Goal: Transaction & Acquisition: Subscribe to service/newsletter

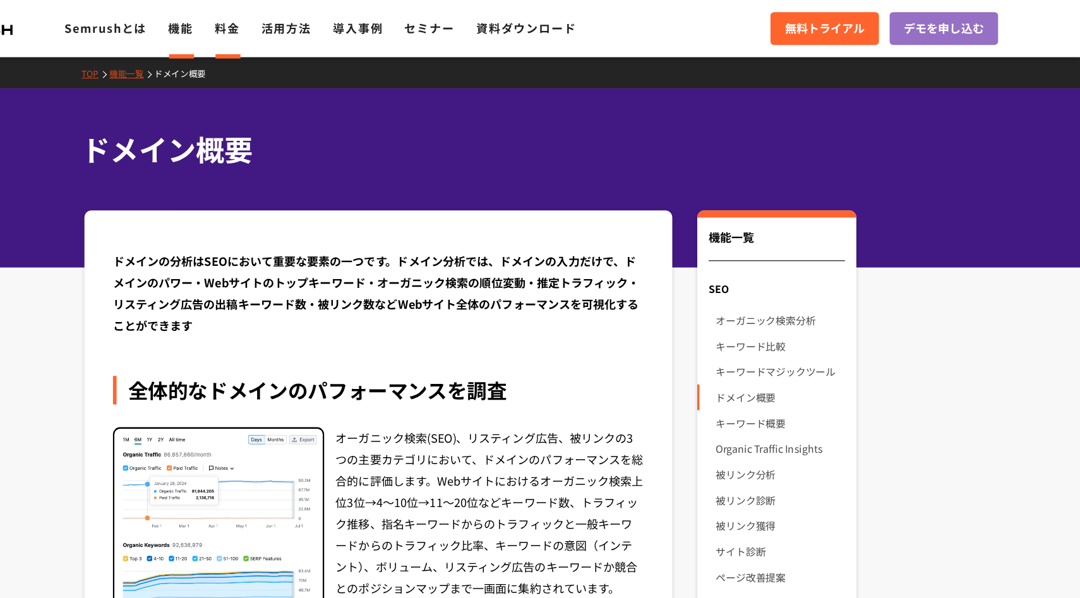
click at [336, 25] on link "料金" at bounding box center [325, 24] width 22 height 15
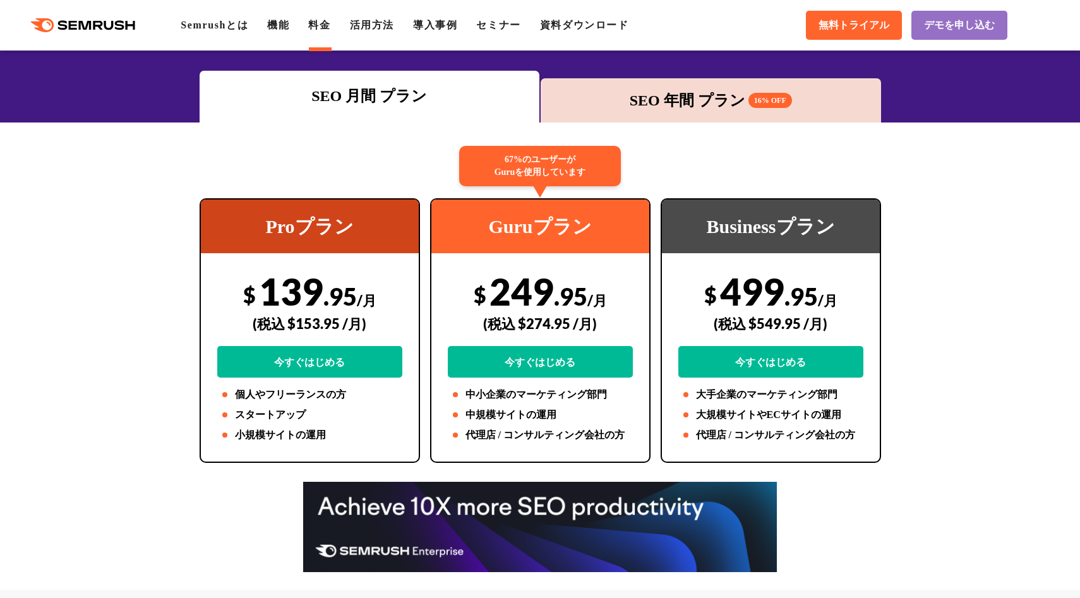
scroll to position [185, 0]
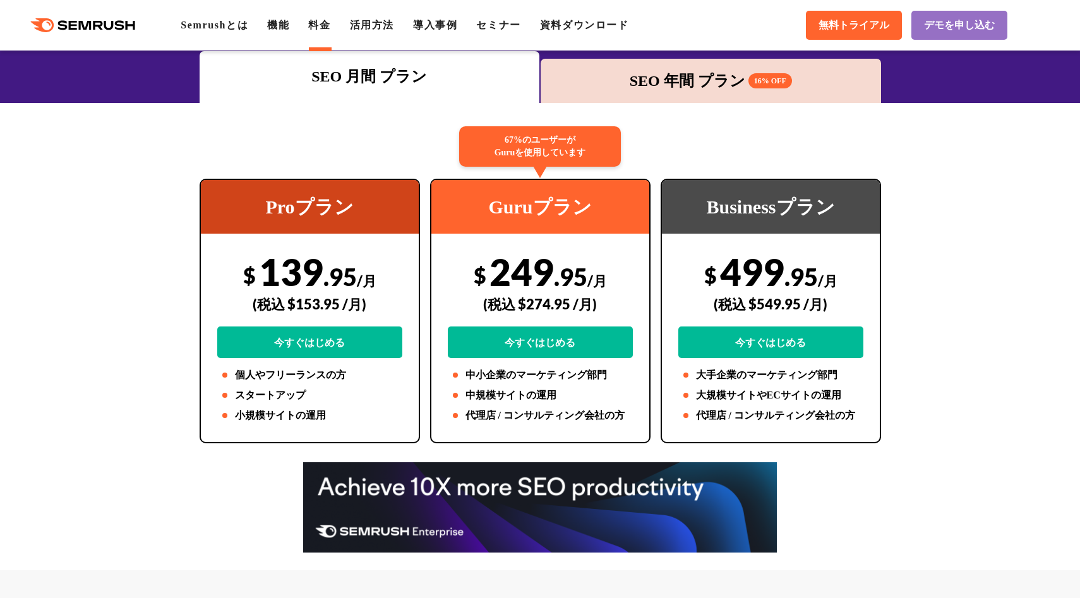
click at [667, 89] on div "SEO 年間 プラン 16% OFF" at bounding box center [711, 81] width 328 height 23
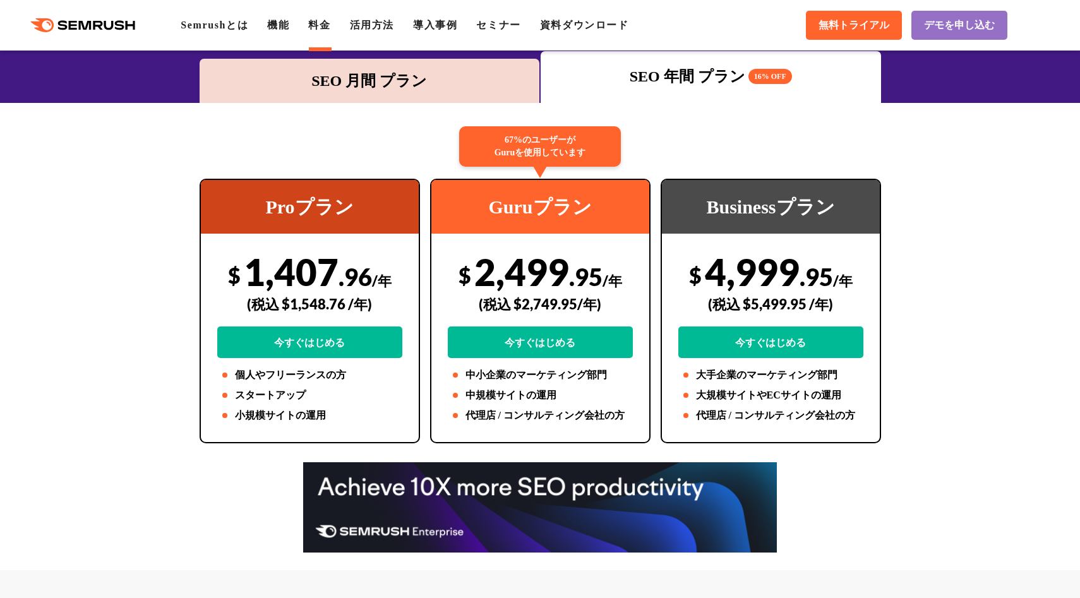
click at [478, 85] on div "SEO 月間 プラン" at bounding box center [370, 81] width 328 height 23
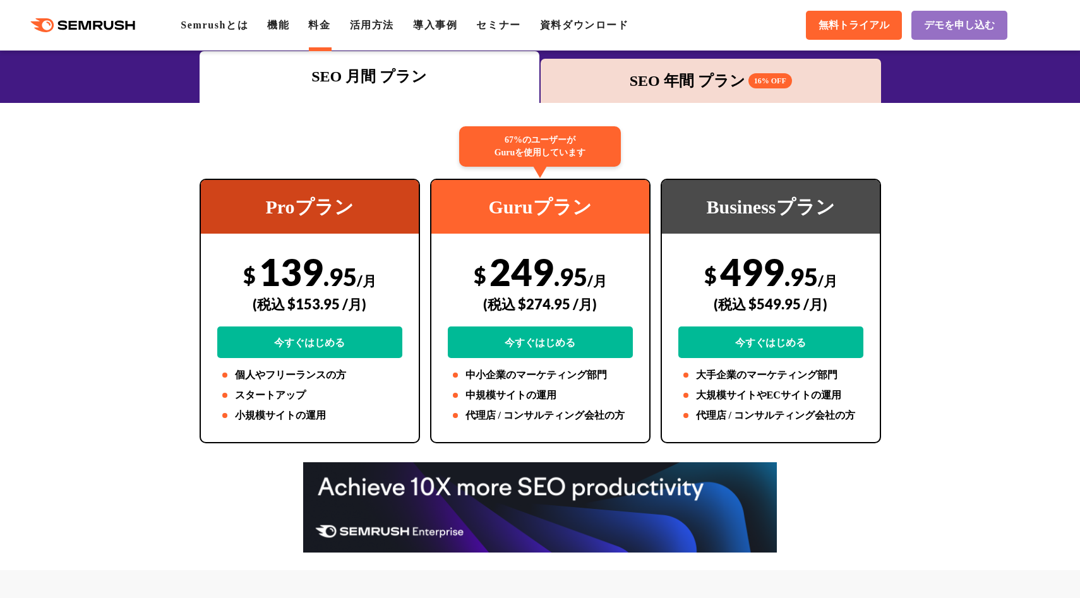
click at [723, 73] on div "SEO 年間 プラン 16% OFF" at bounding box center [711, 81] width 328 height 23
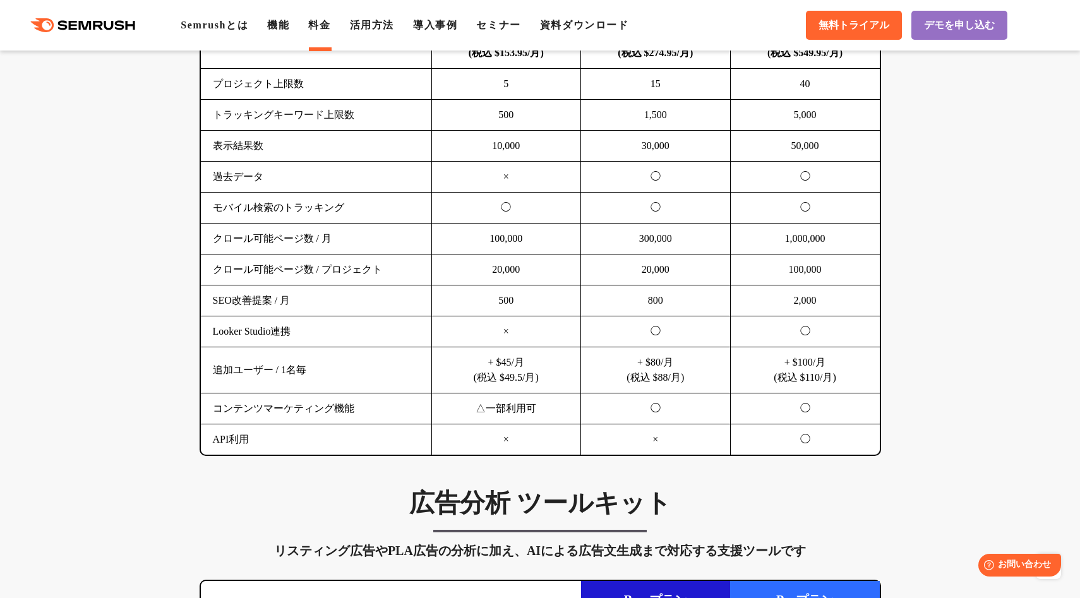
scroll to position [916, 0]
